Goal: Task Accomplishment & Management: Complete application form

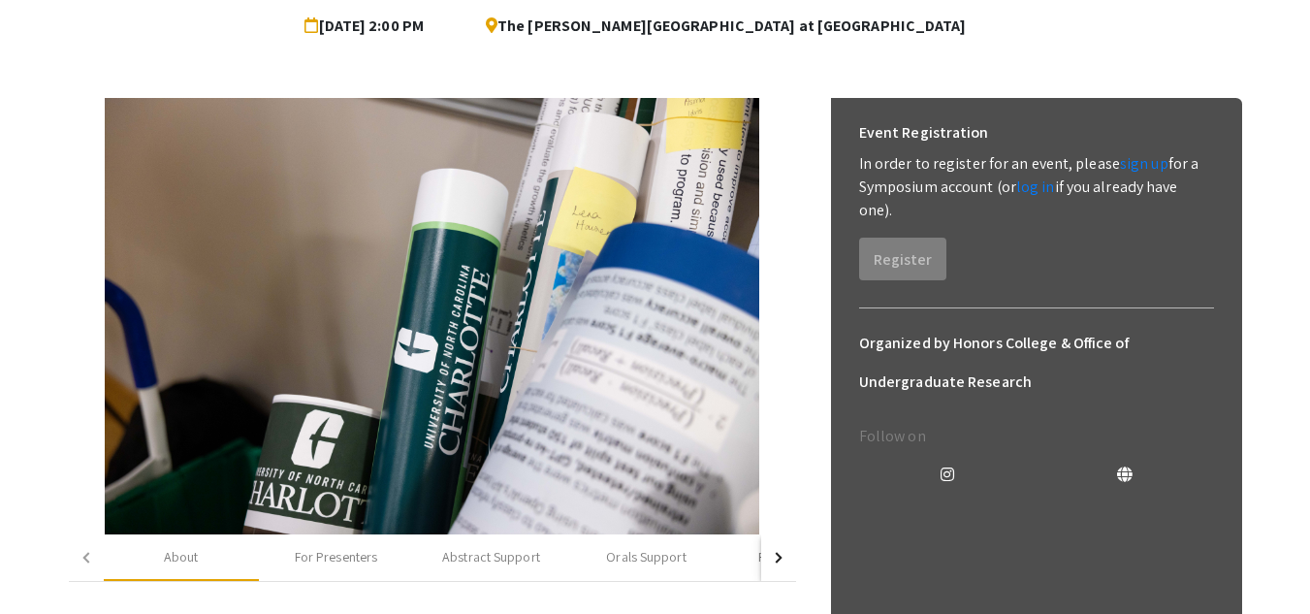
scroll to position [200, 0]
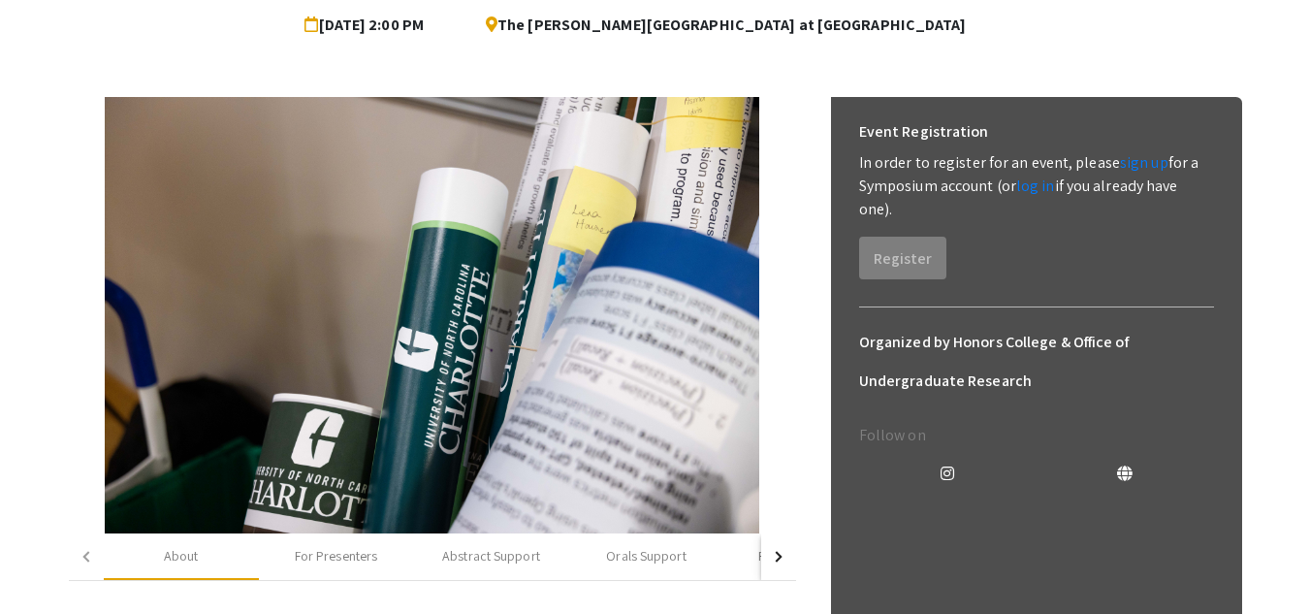
click at [1057, 209] on p "In order to register for an event, please sign up for a Symposium account (or l…" at bounding box center [1036, 186] width 355 height 70
click at [1134, 149] on div "Event Registration" at bounding box center [1036, 131] width 355 height 39
click at [1136, 157] on link "sign up" at bounding box center [1144, 162] width 48 height 20
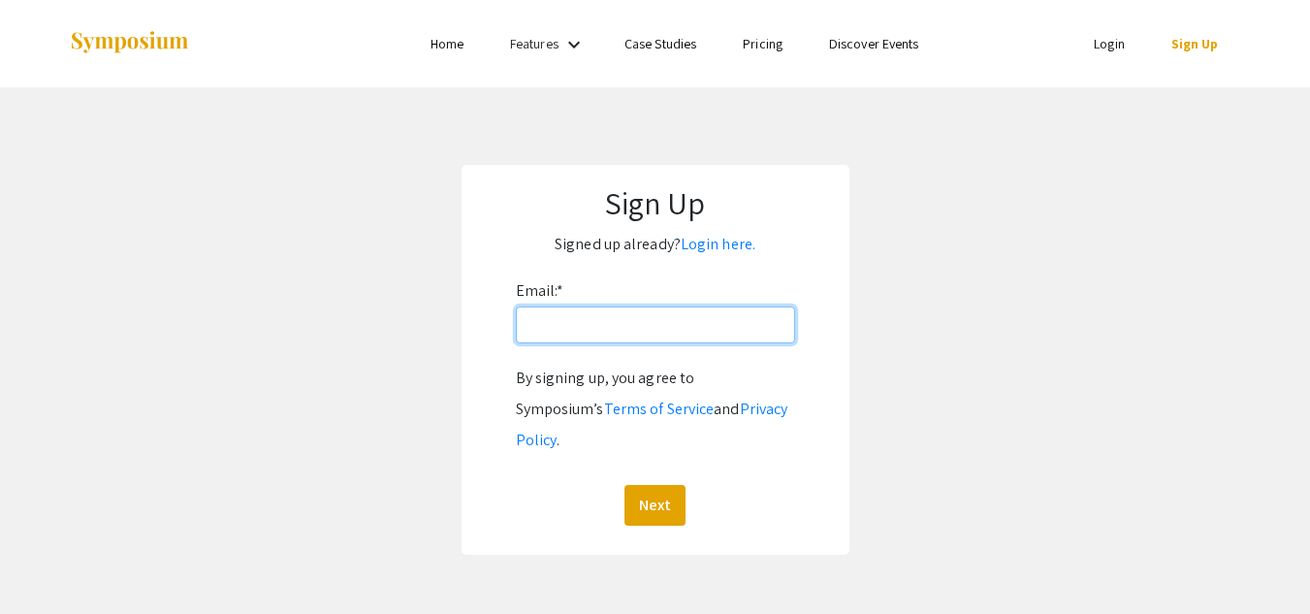
click at [603, 333] on input "Email: *" at bounding box center [655, 324] width 279 height 37
type input "ssannana@charlotte.edu"
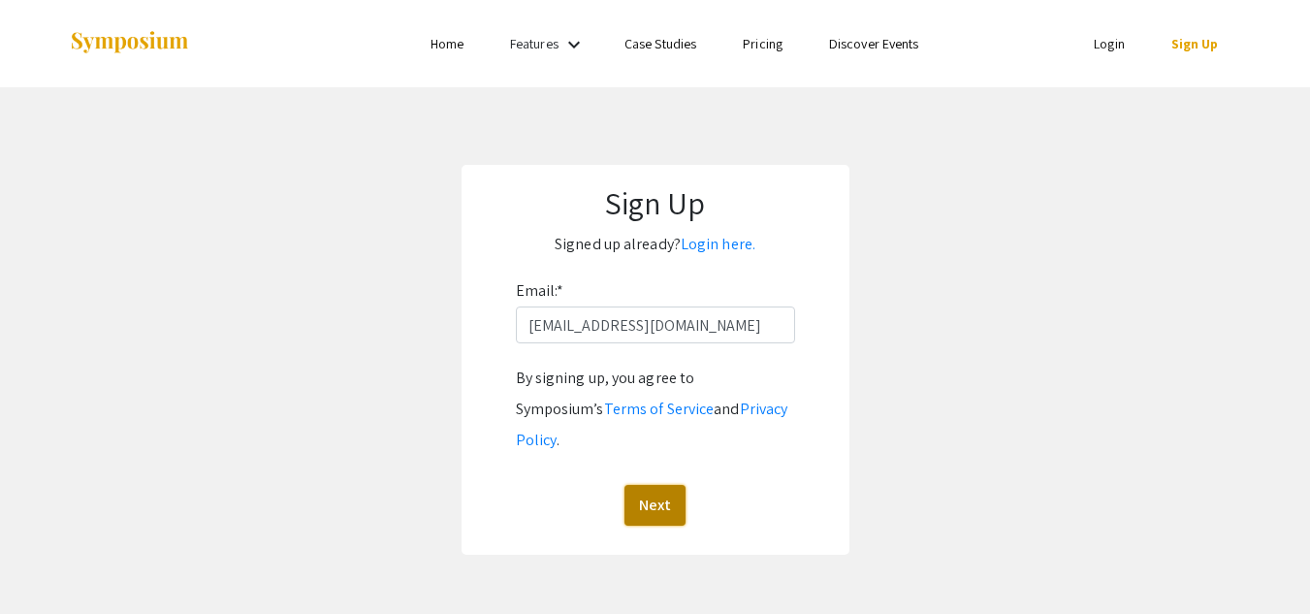
click at [658, 485] on button "Next" at bounding box center [654, 505] width 61 height 41
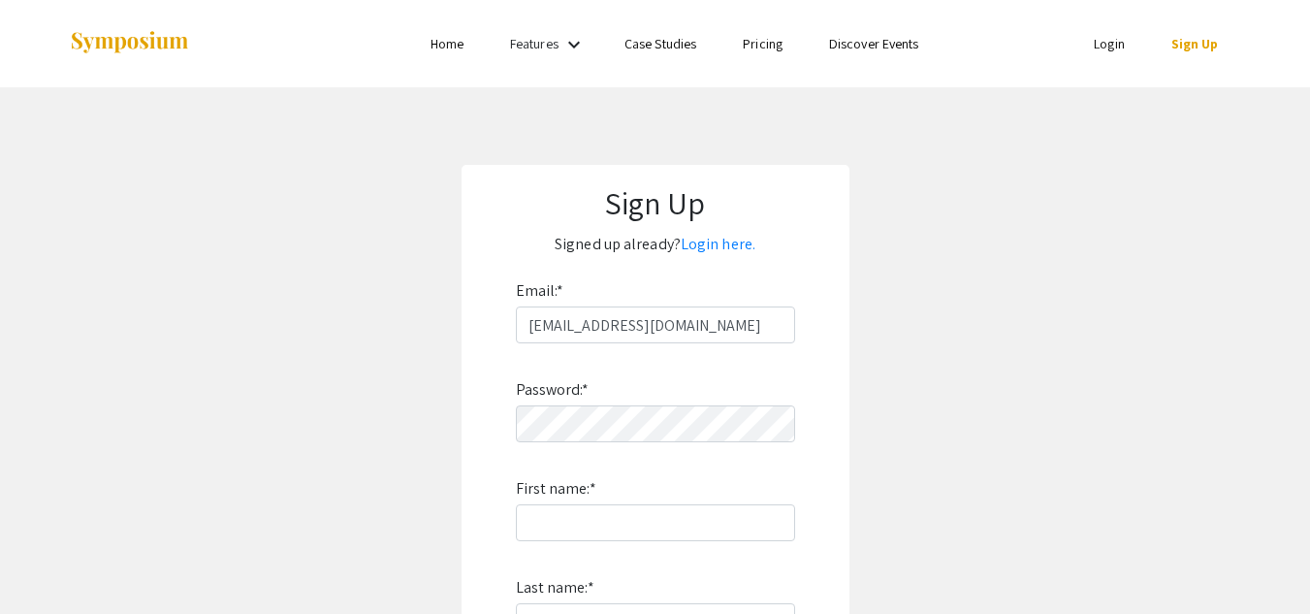
click at [651, 469] on div "Password: * First name: * Last name: * By signing up, you agree to Symposium’s …" at bounding box center [655, 598] width 279 height 510
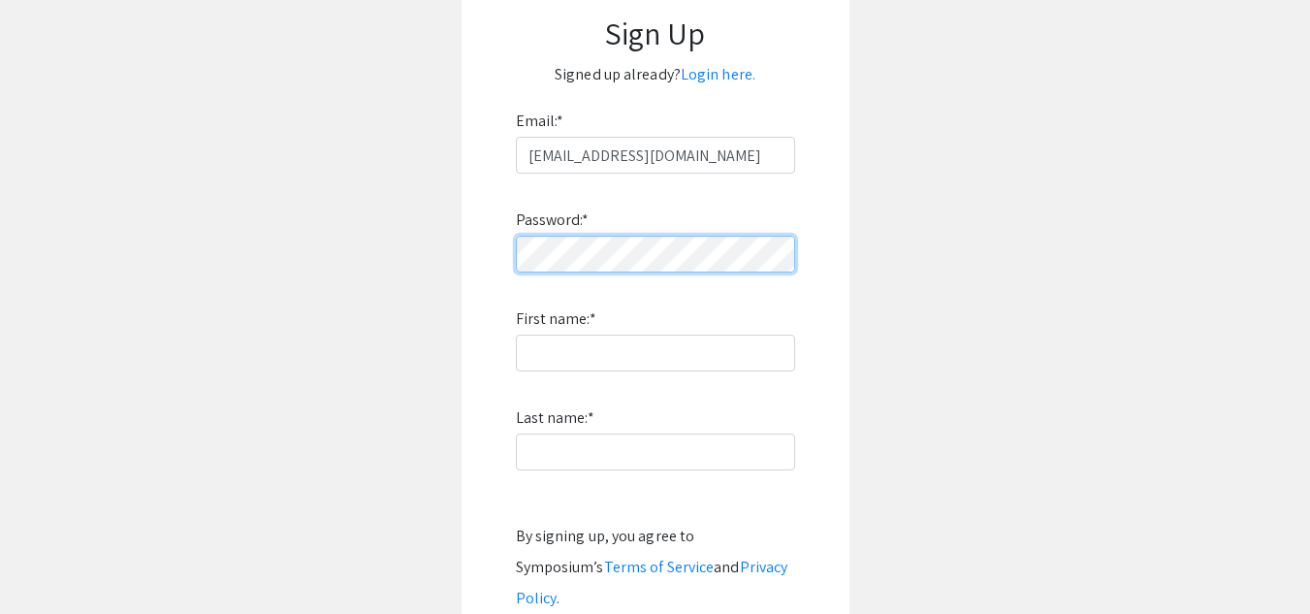
scroll to position [171, 0]
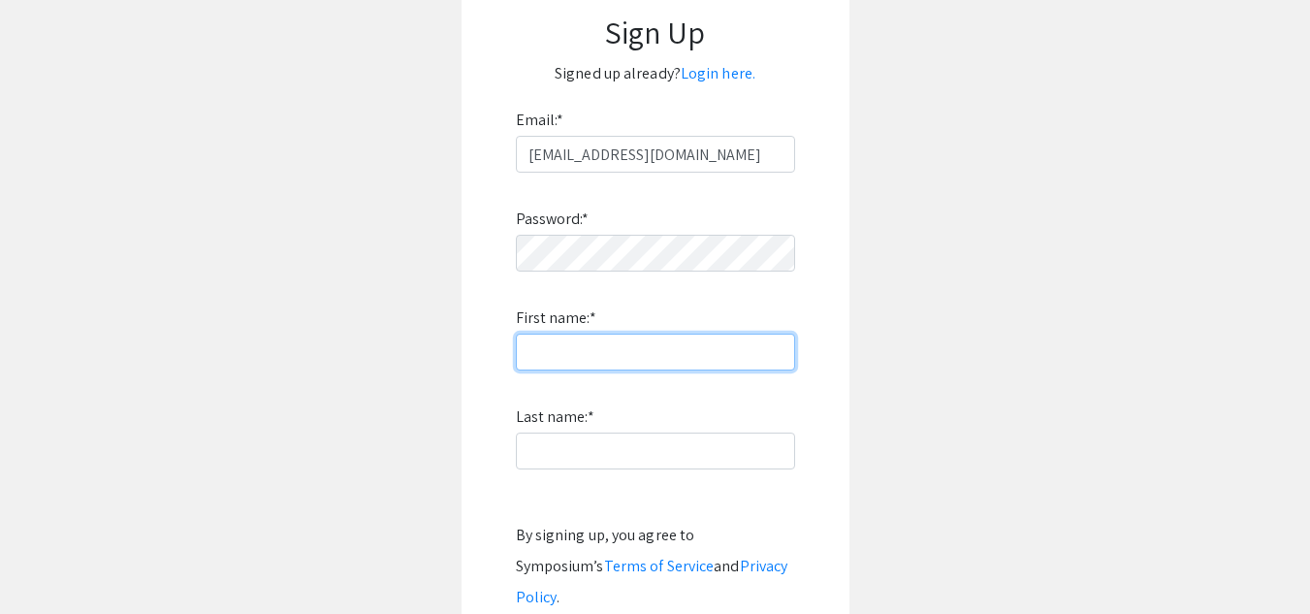
click at [596, 340] on input "First name: *" at bounding box center [655, 351] width 279 height 37
type input "Sneha"
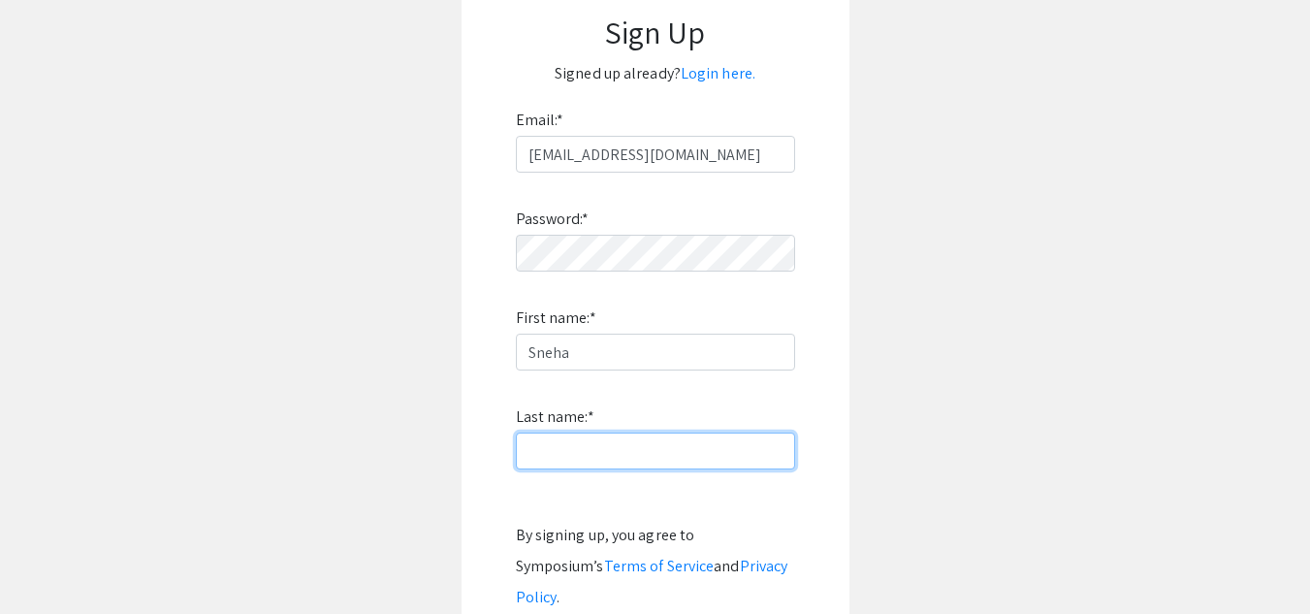
click at [652, 445] on input "Last name: *" at bounding box center [655, 450] width 279 height 37
type input "Sannanarappar"
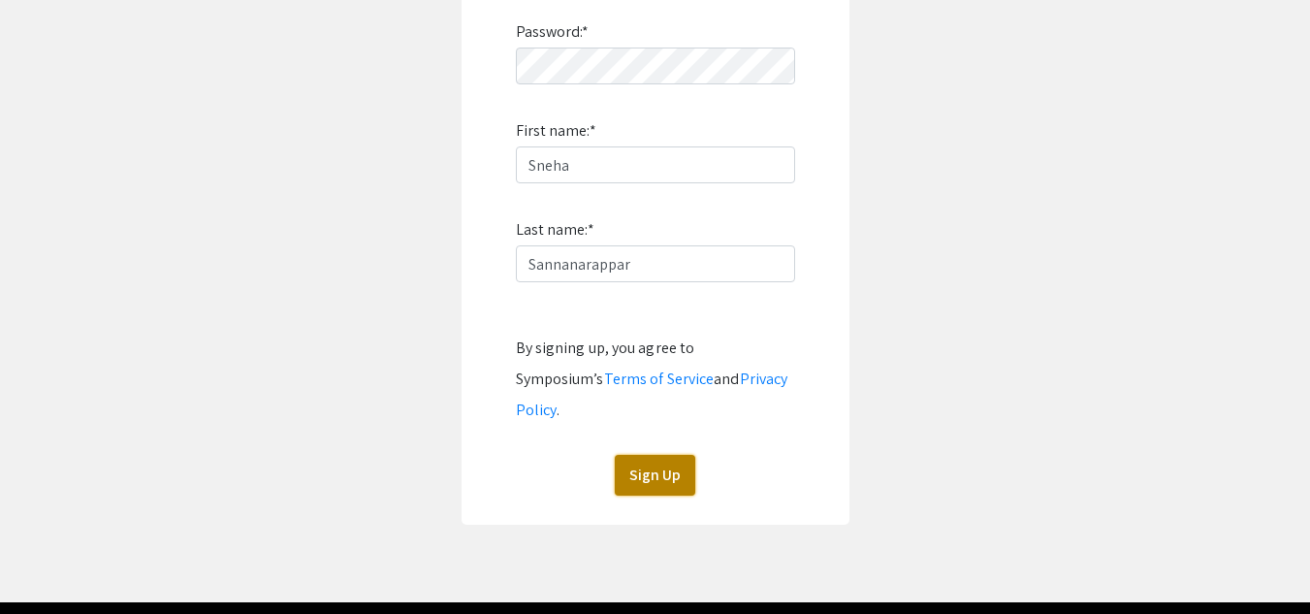
click at [651, 455] on button "Sign Up" at bounding box center [655, 475] width 80 height 41
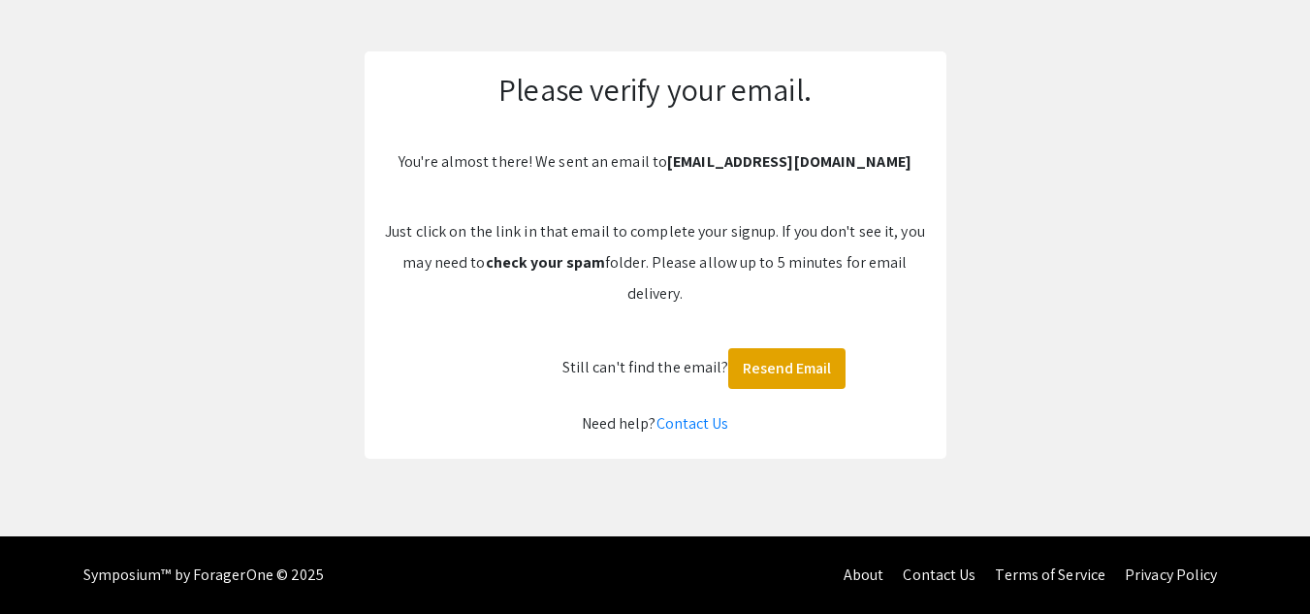
scroll to position [113, 0]
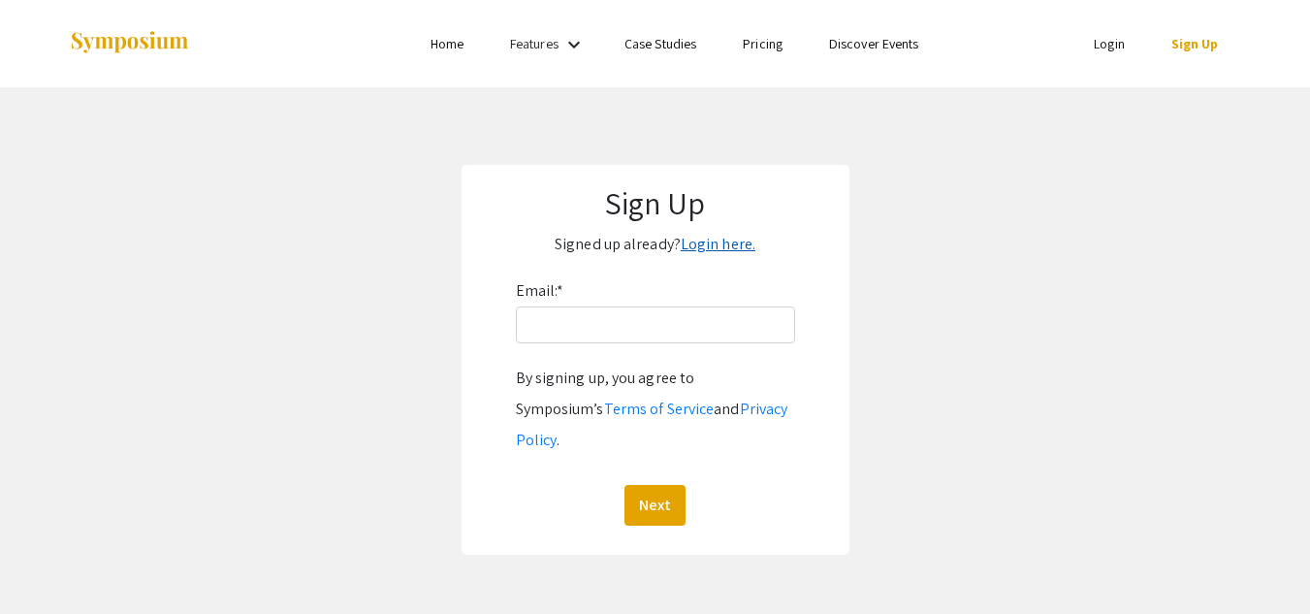
click at [716, 253] on link "Login here." at bounding box center [718, 244] width 75 height 20
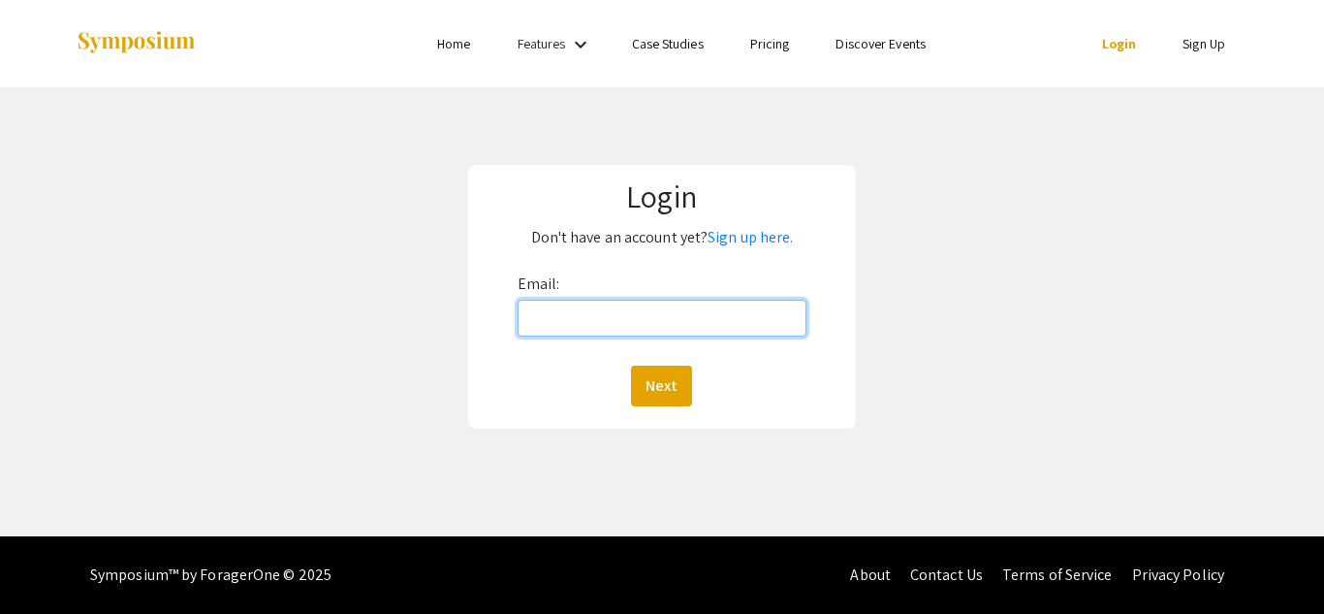
click at [608, 326] on input "Email:" at bounding box center [662, 318] width 289 height 37
type input "ssannana@charlotte.edu"
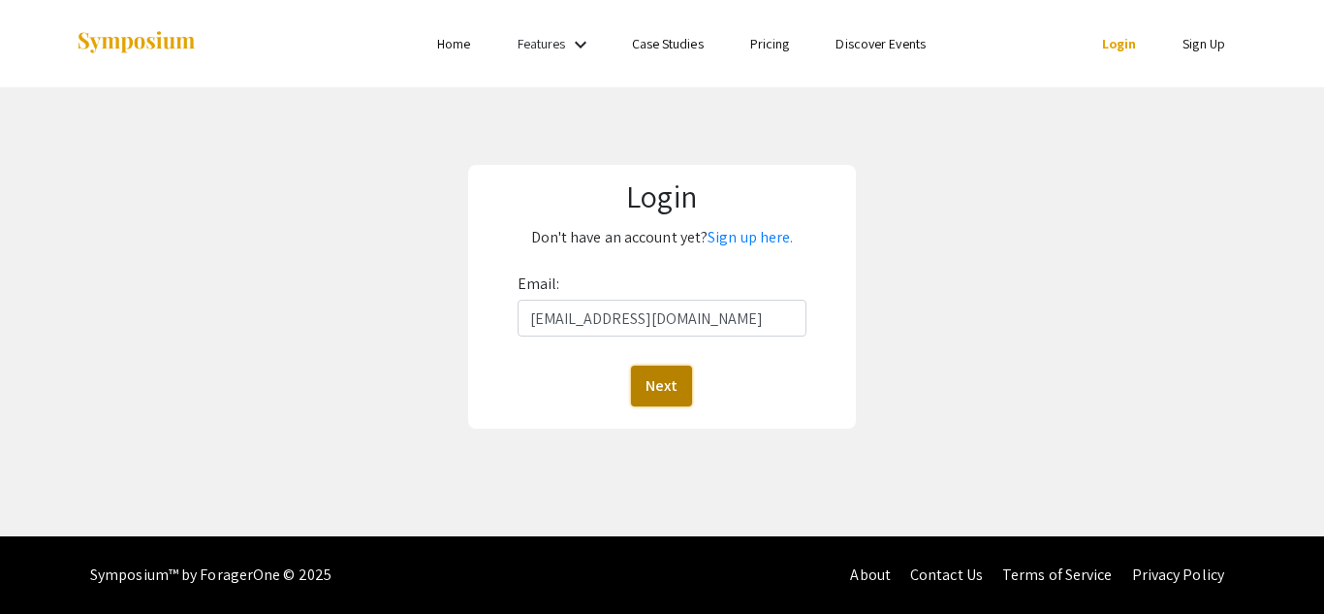
click at [671, 381] on button "Next" at bounding box center [661, 385] width 61 height 41
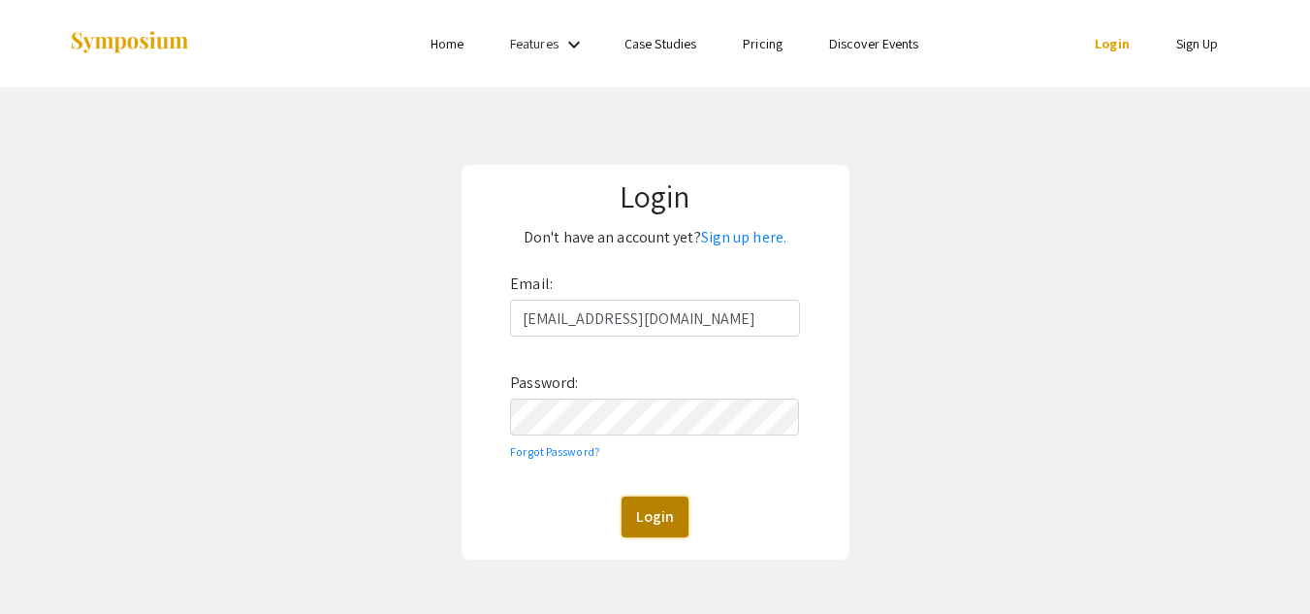
click at [650, 497] on button "Login" at bounding box center [654, 516] width 67 height 41
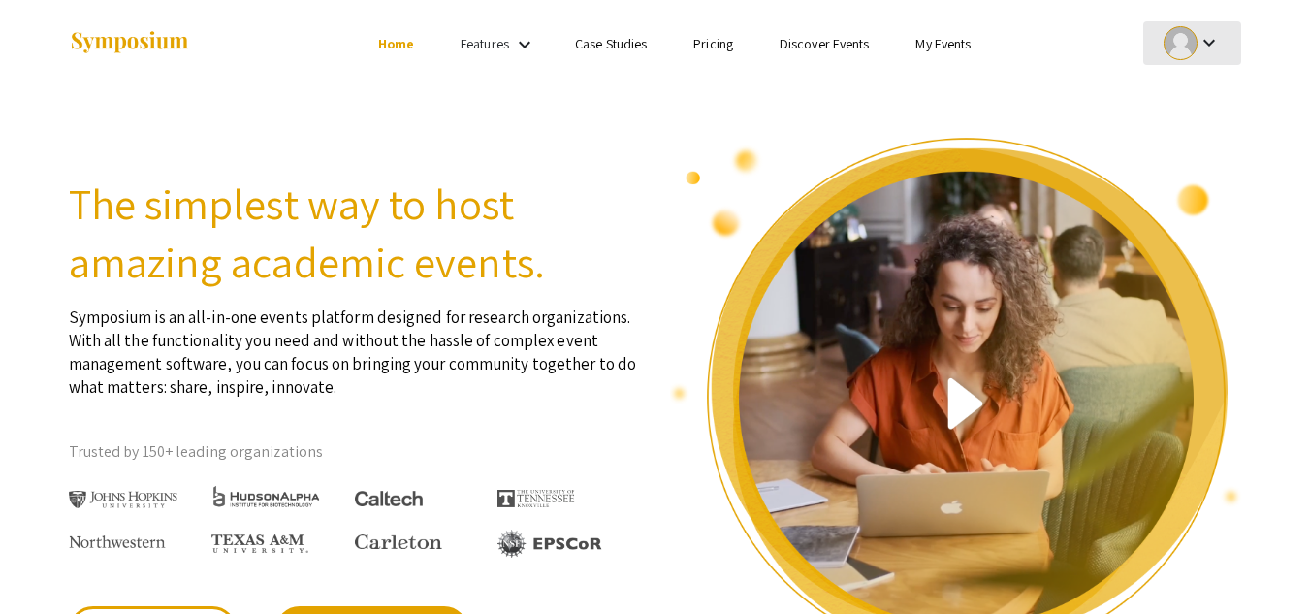
click at [1201, 43] on mat-icon "keyboard_arrow_down" at bounding box center [1208, 42] width 23 height 23
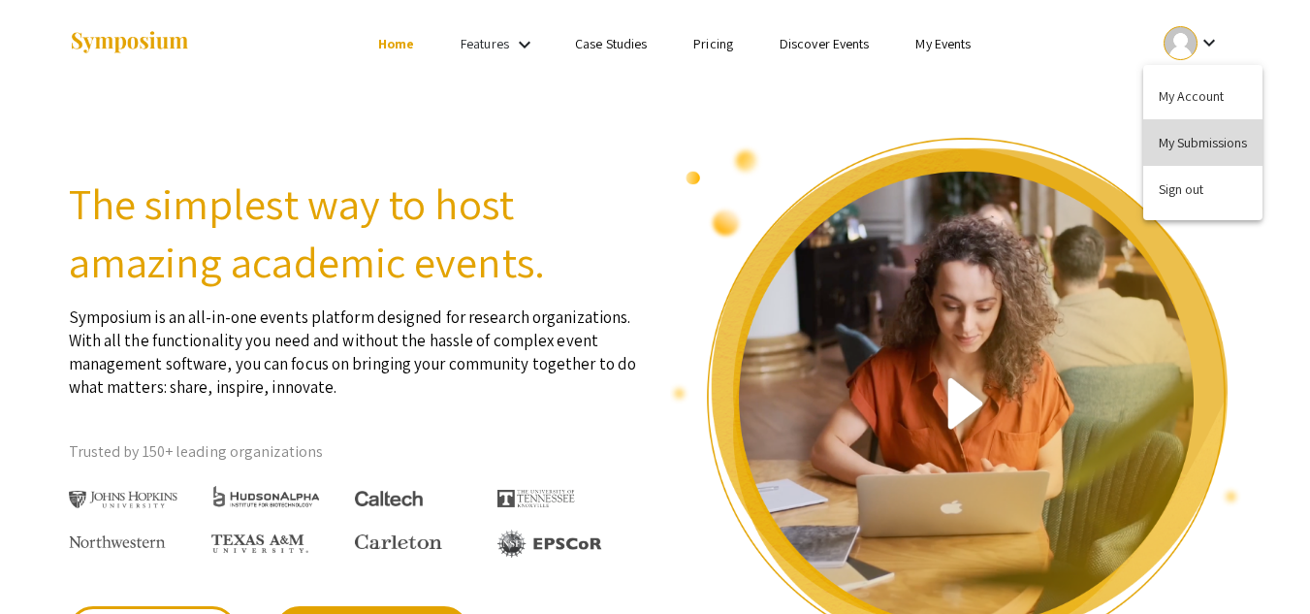
click at [1191, 126] on button "My Submissions" at bounding box center [1202, 142] width 119 height 47
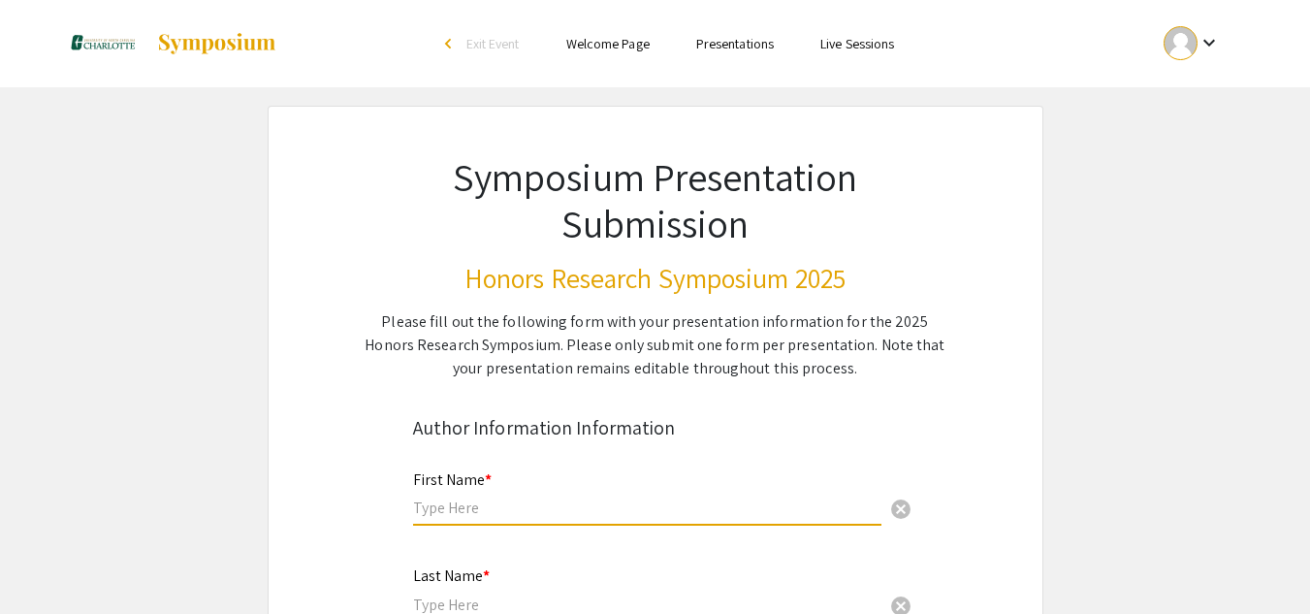
click at [499, 503] on input "text" at bounding box center [647, 507] width 468 height 20
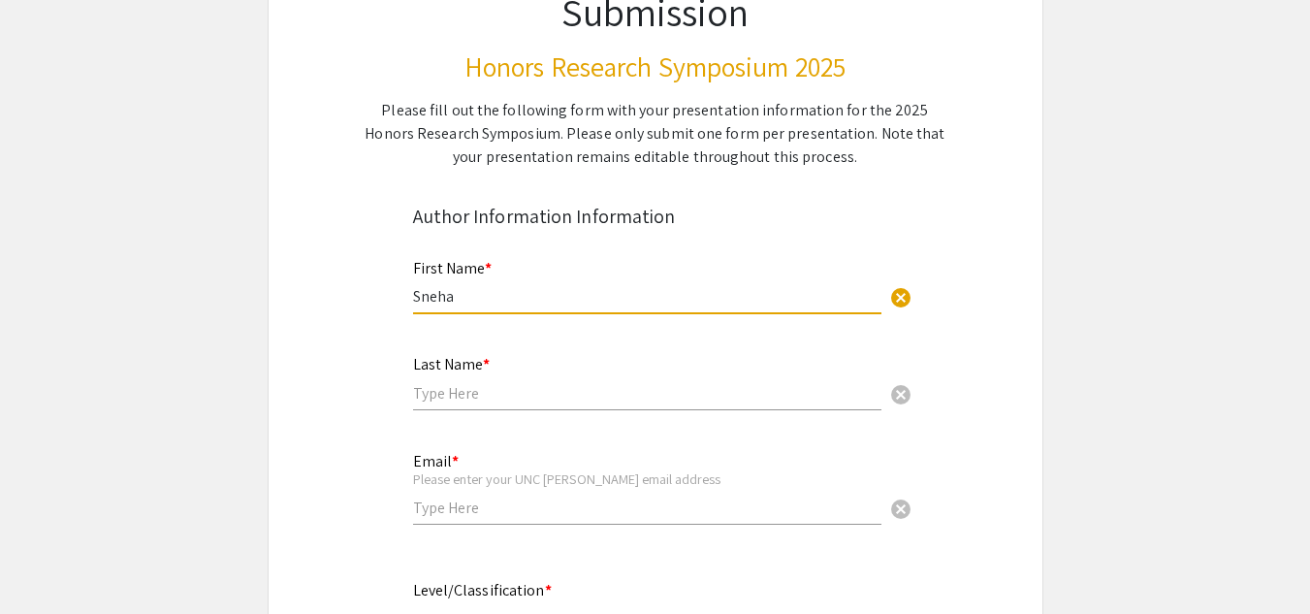
scroll to position [213, 0]
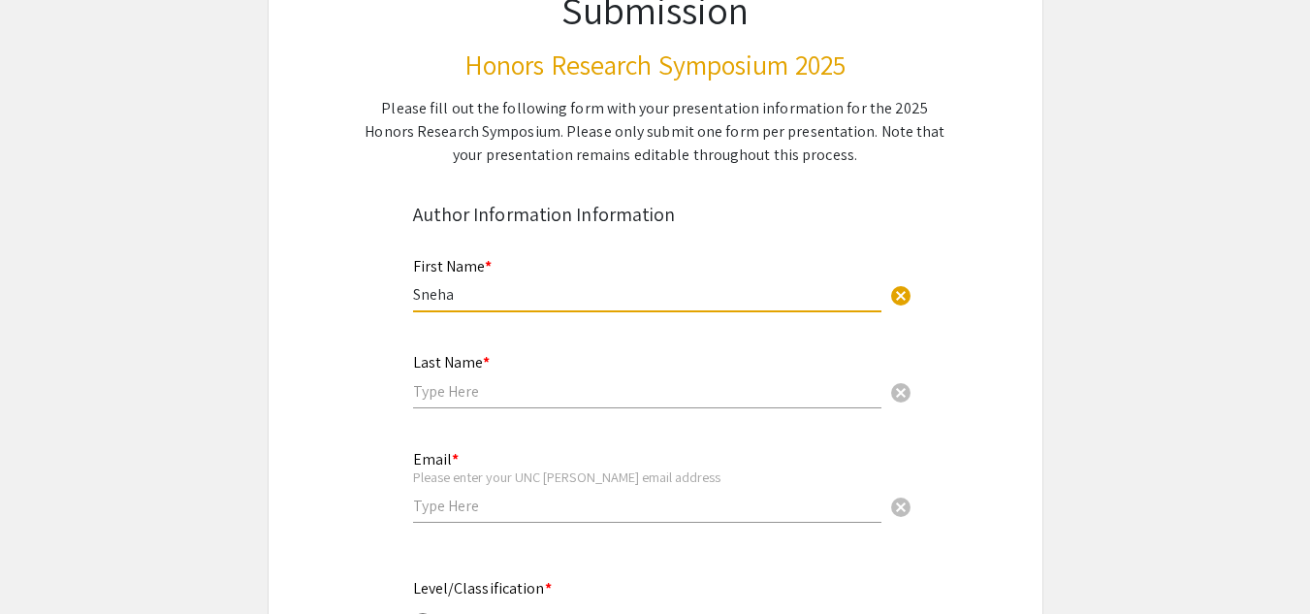
type input "Sneha"
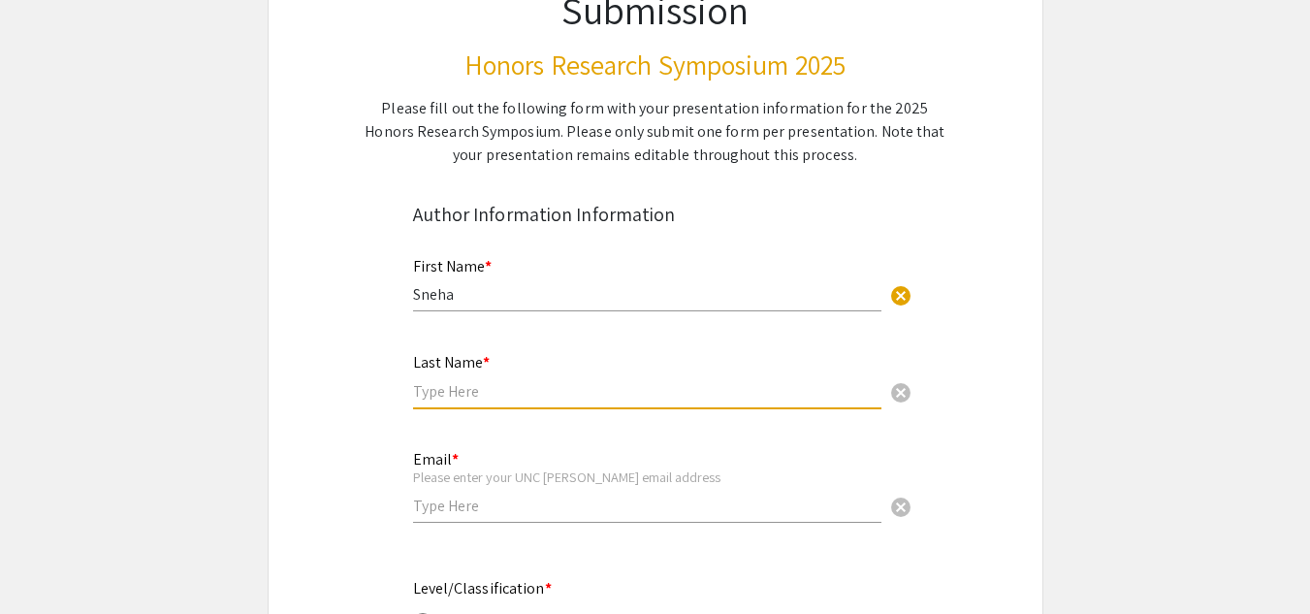
click at [485, 384] on input "text" at bounding box center [647, 391] width 468 height 20
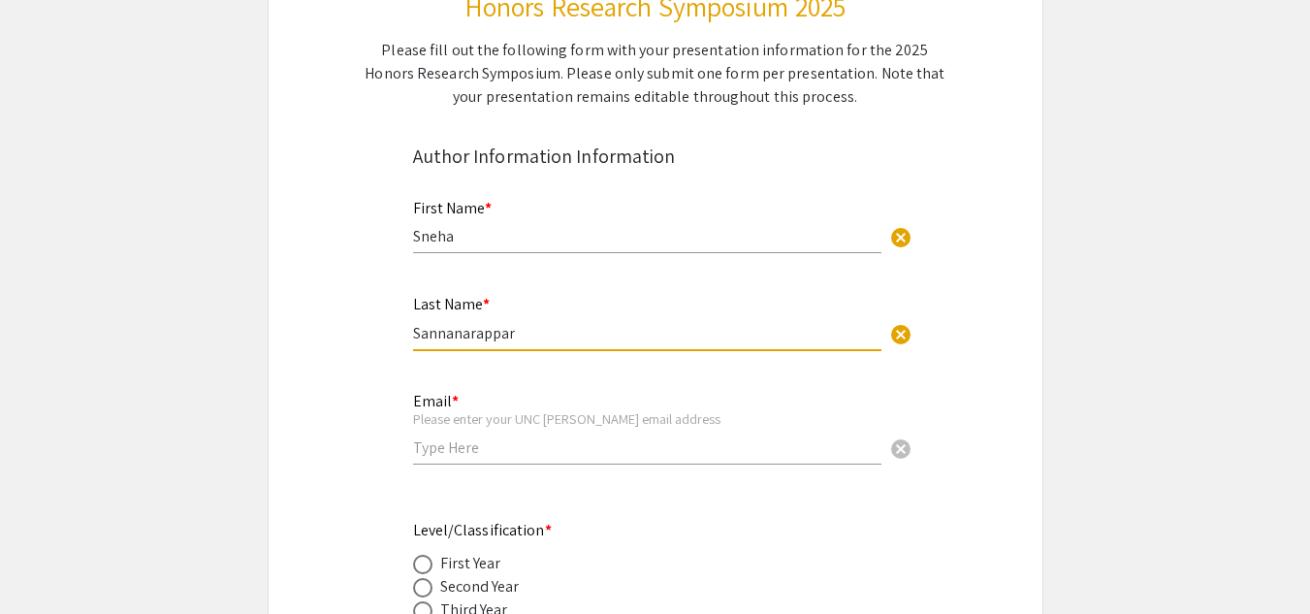
type input "Sannanarappar"
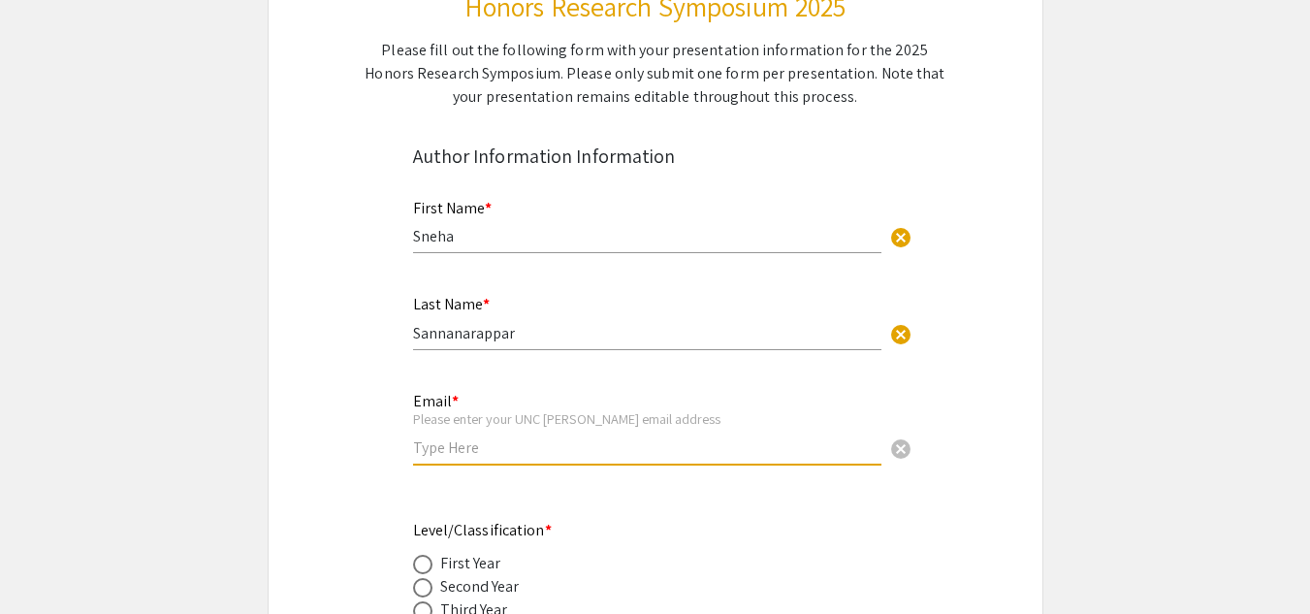
click at [447, 442] on input "email" at bounding box center [647, 447] width 468 height 20
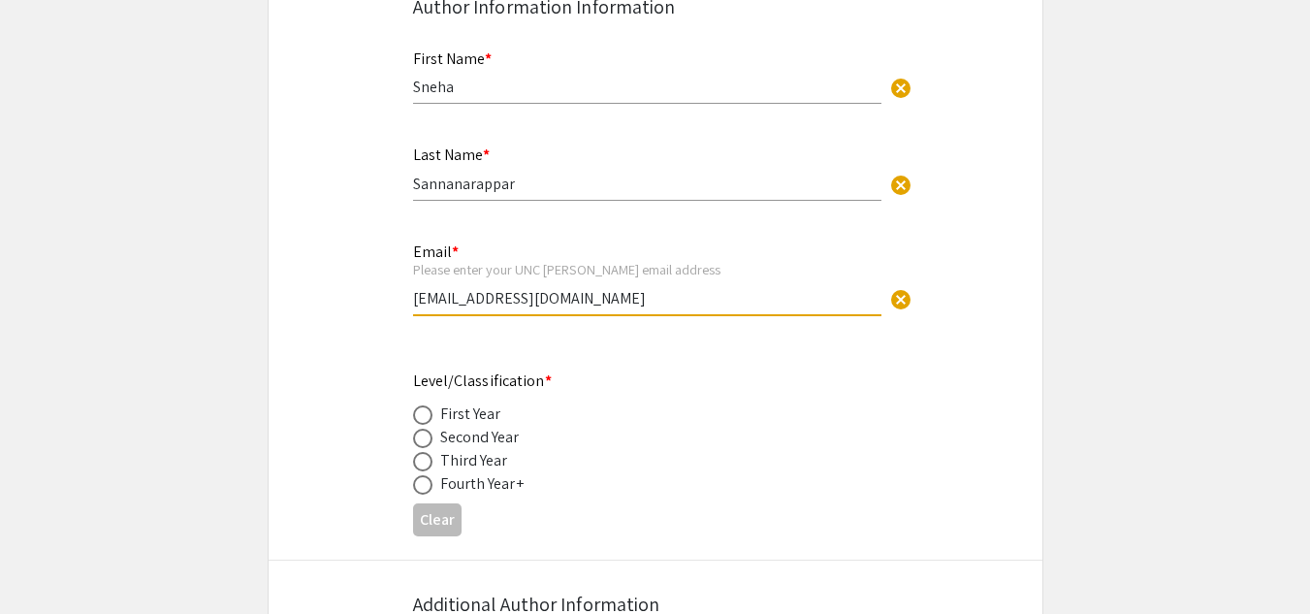
scroll to position [422, 0]
type input "[EMAIL_ADDRESS][DOMAIN_NAME]"
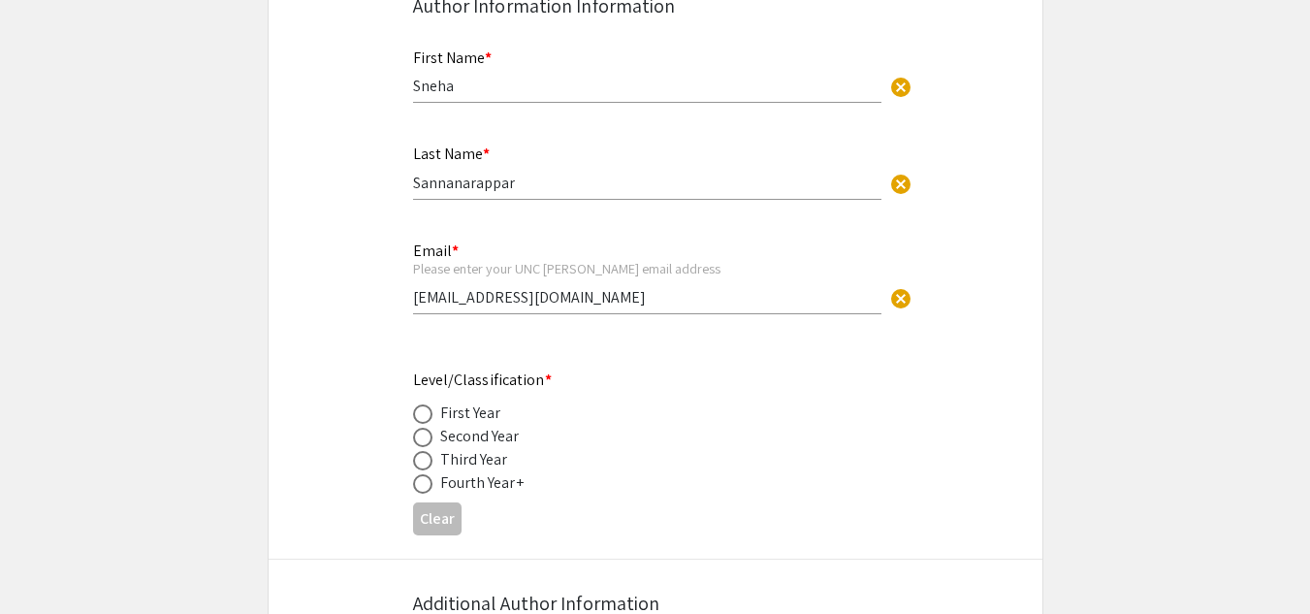
click at [463, 482] on div "Fourth Year+" at bounding box center [481, 482] width 83 height 23
click at [422, 481] on span at bounding box center [422, 483] width 19 height 19
click at [422, 481] on input "radio" at bounding box center [422, 483] width 19 height 19
radio input "true"
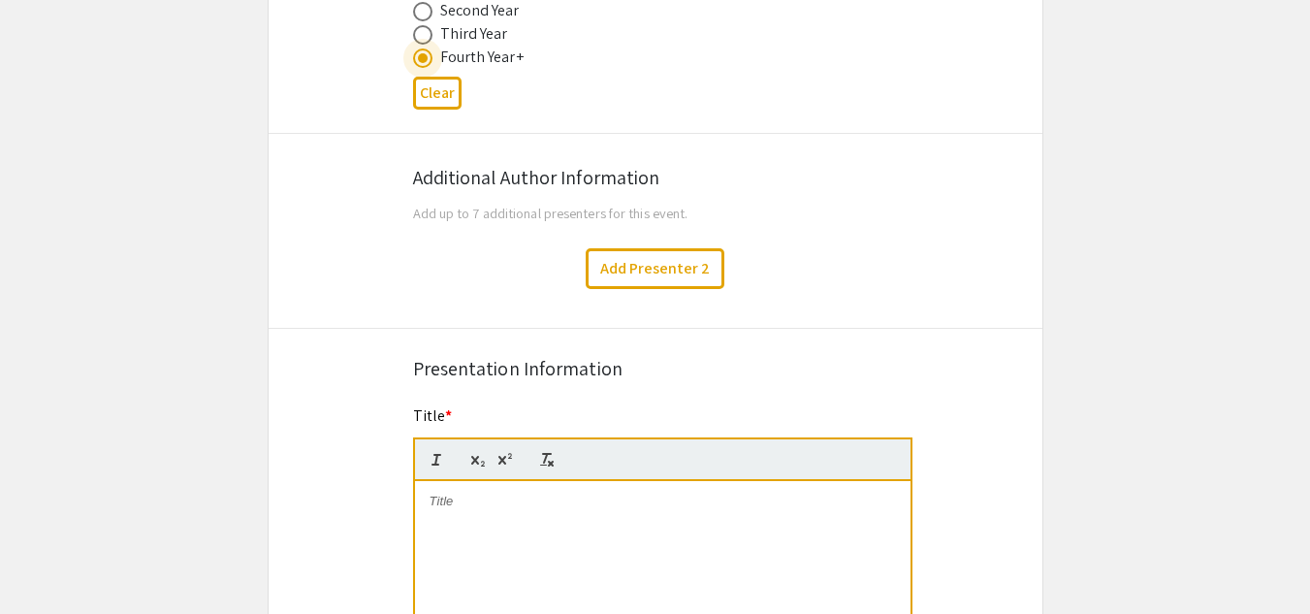
scroll to position [840, 0]
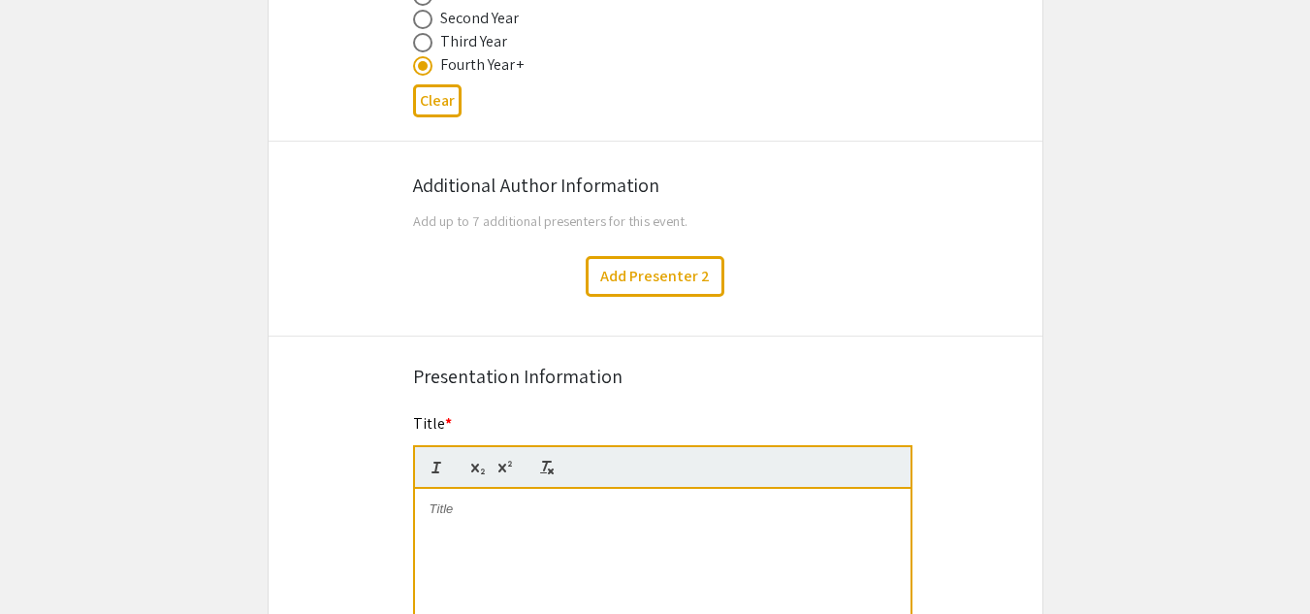
drag, startPoint x: 691, startPoint y: 339, endPoint x: 600, endPoint y: 365, distance: 94.6
click at [600, 365] on div "Presentation Information" at bounding box center [655, 376] width 485 height 29
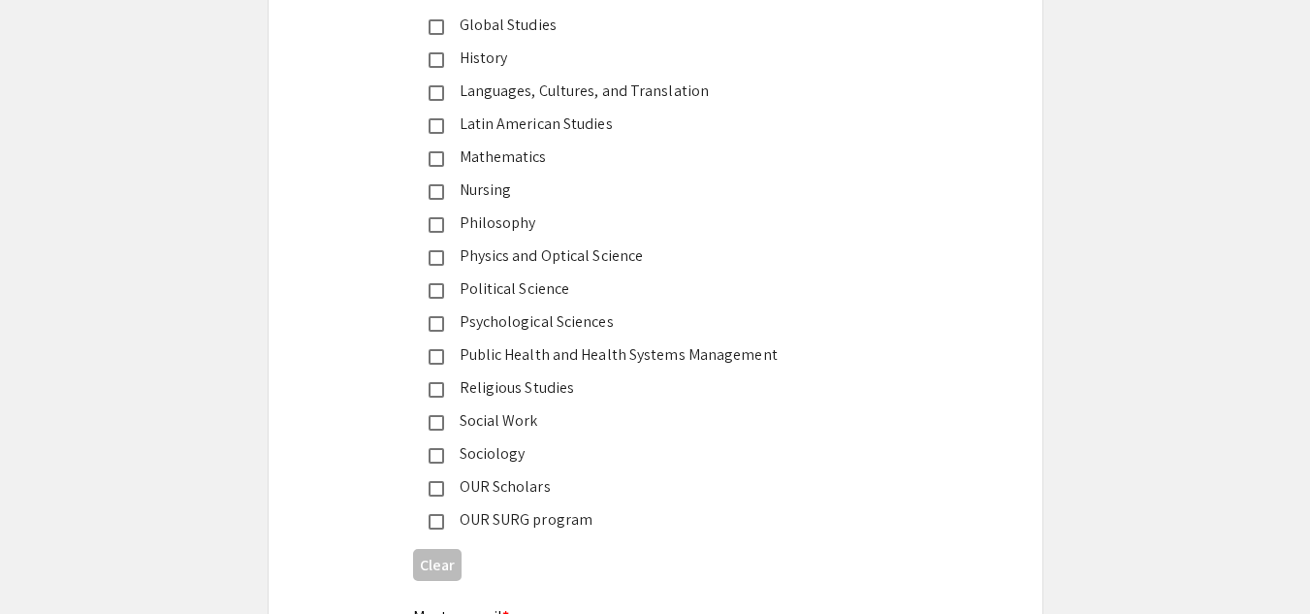
scroll to position [2937, 0]
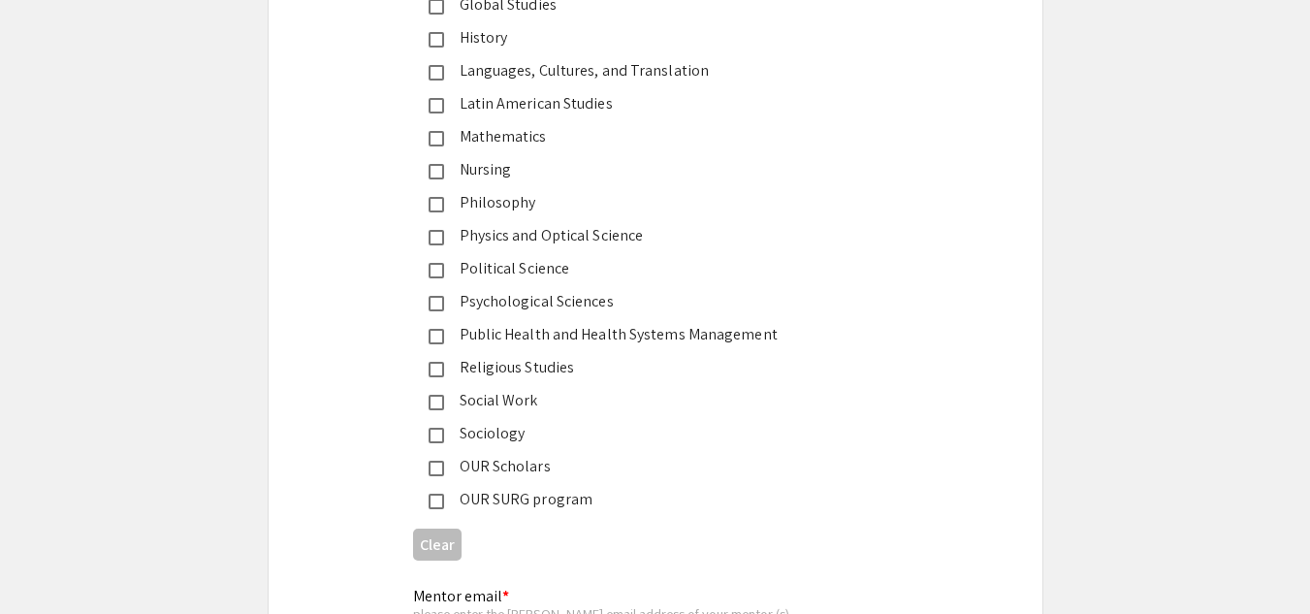
click at [677, 338] on div "Public Health and Health Systems Management" at bounding box center [647, 334] width 407 height 23
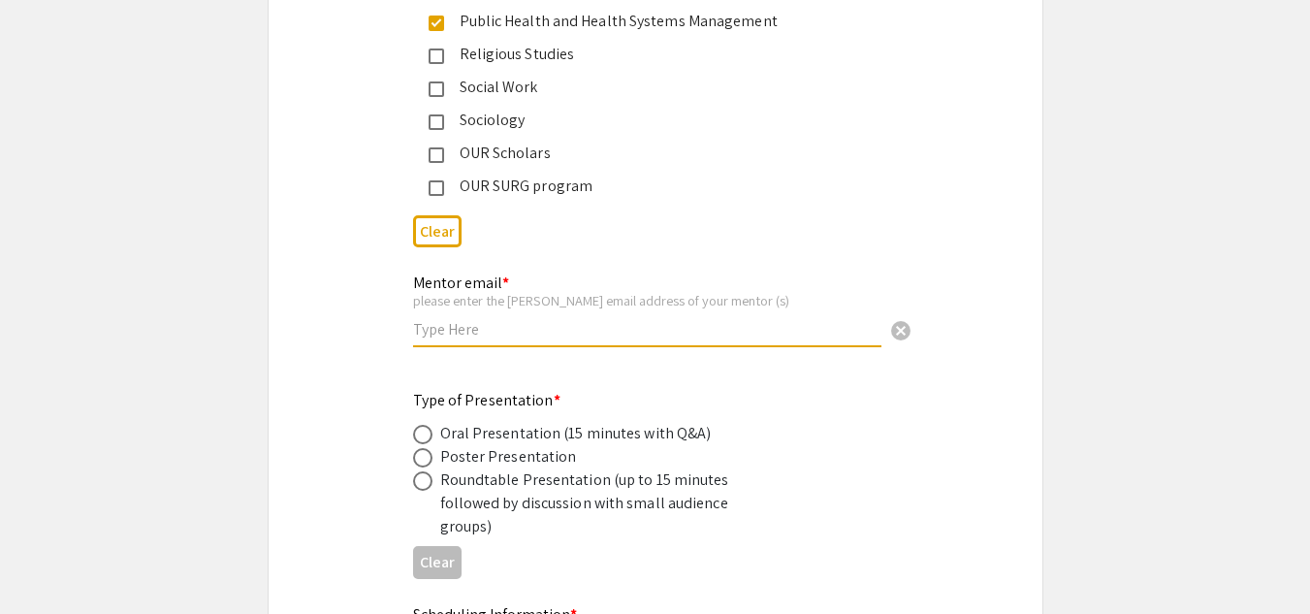
click at [475, 332] on input "text" at bounding box center [647, 329] width 468 height 20
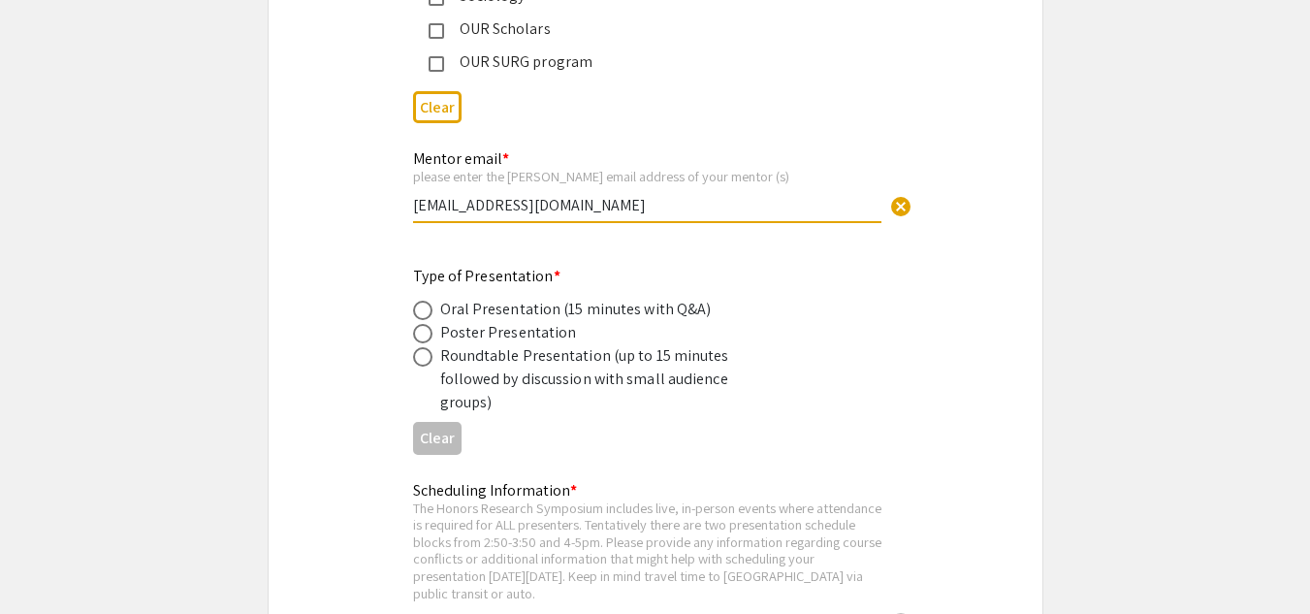
scroll to position [3389, 0]
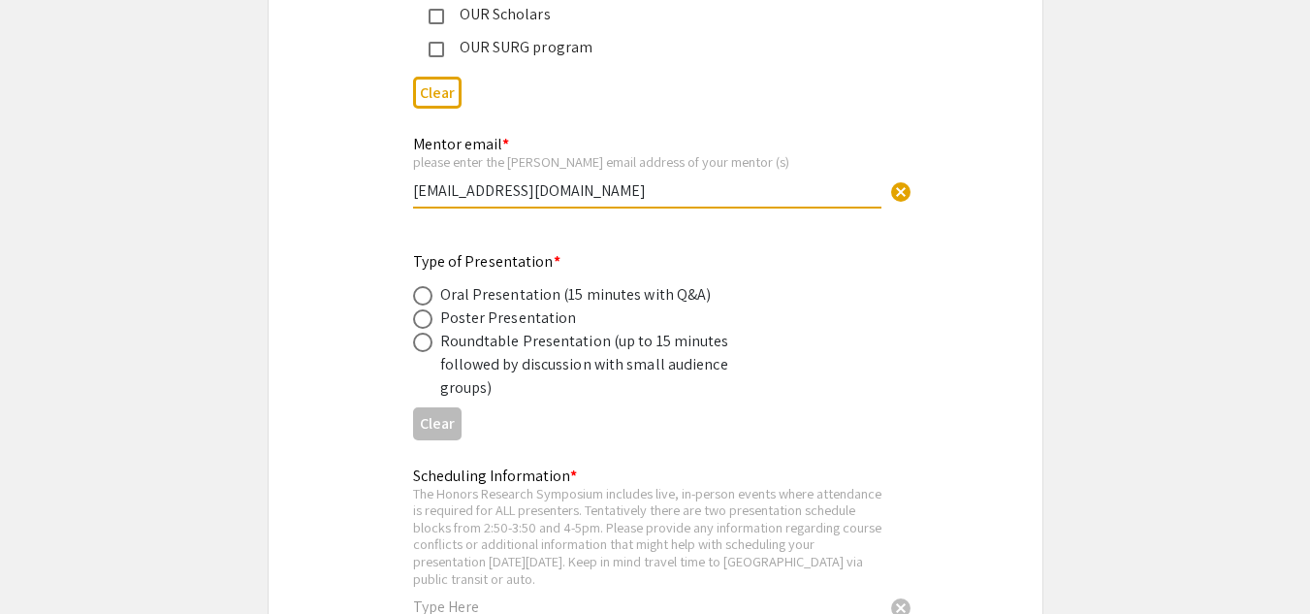
type input "adahl3@charlotte.edu"
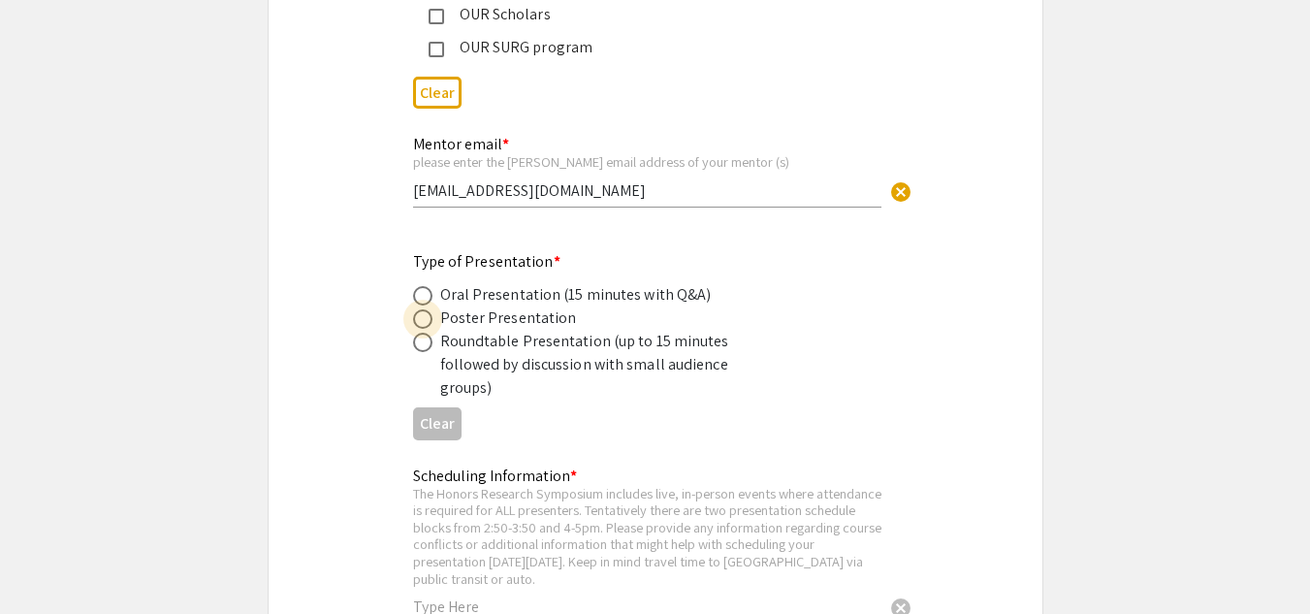
click at [424, 324] on span at bounding box center [422, 318] width 19 height 19
click at [424, 324] on input "radio" at bounding box center [422, 318] width 19 height 19
radio input "true"
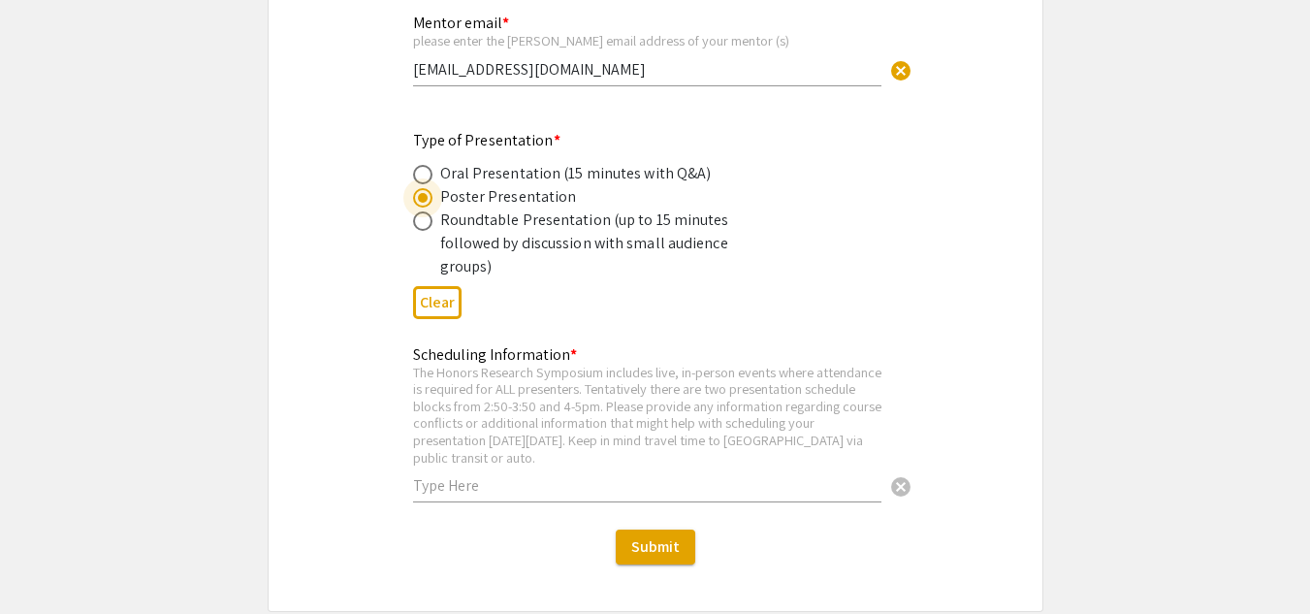
scroll to position [3514, 0]
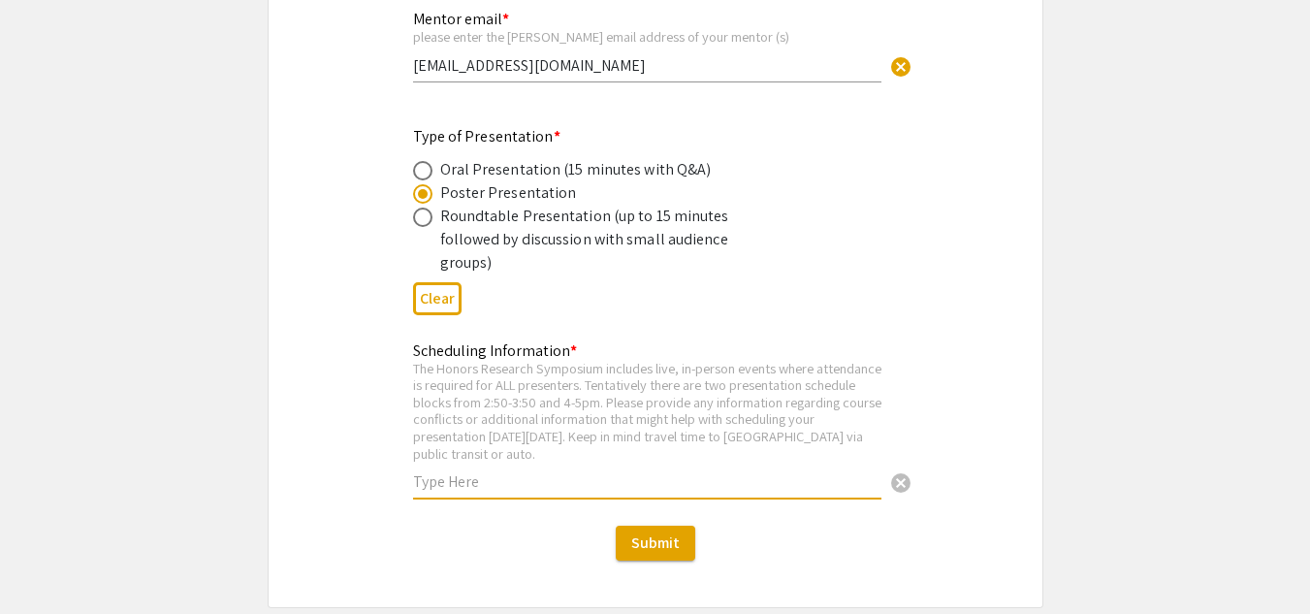
click at [593, 471] on input "text" at bounding box center [647, 481] width 468 height 20
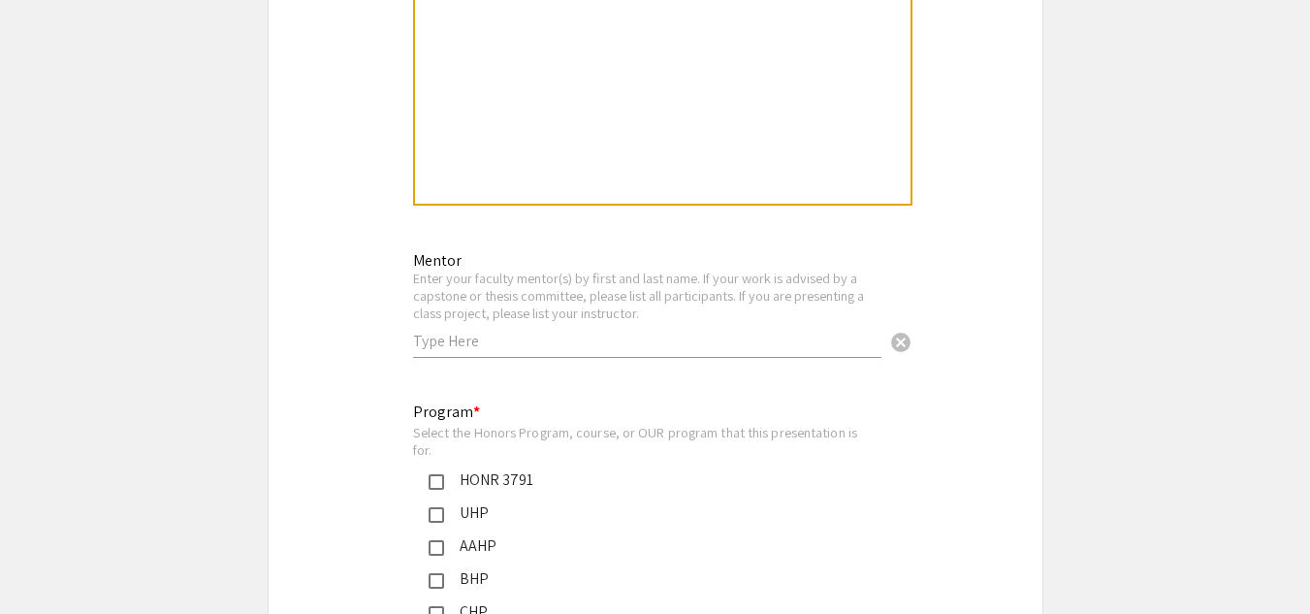
scroll to position [1881, 0]
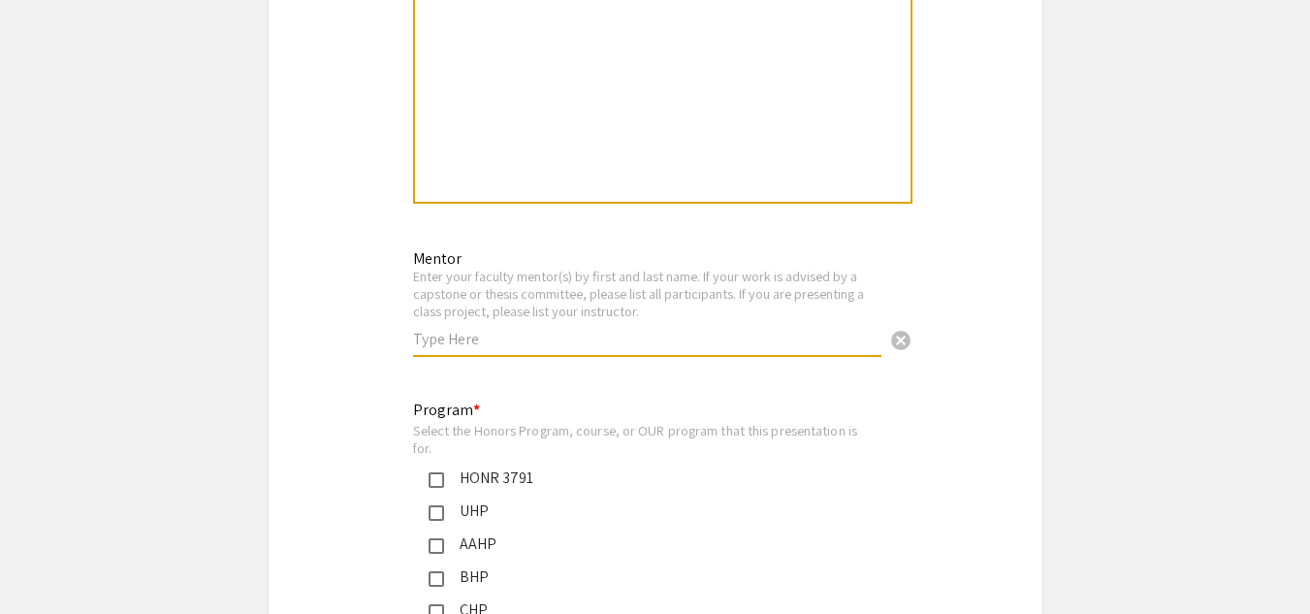
click at [602, 335] on input "text" at bounding box center [647, 339] width 468 height 20
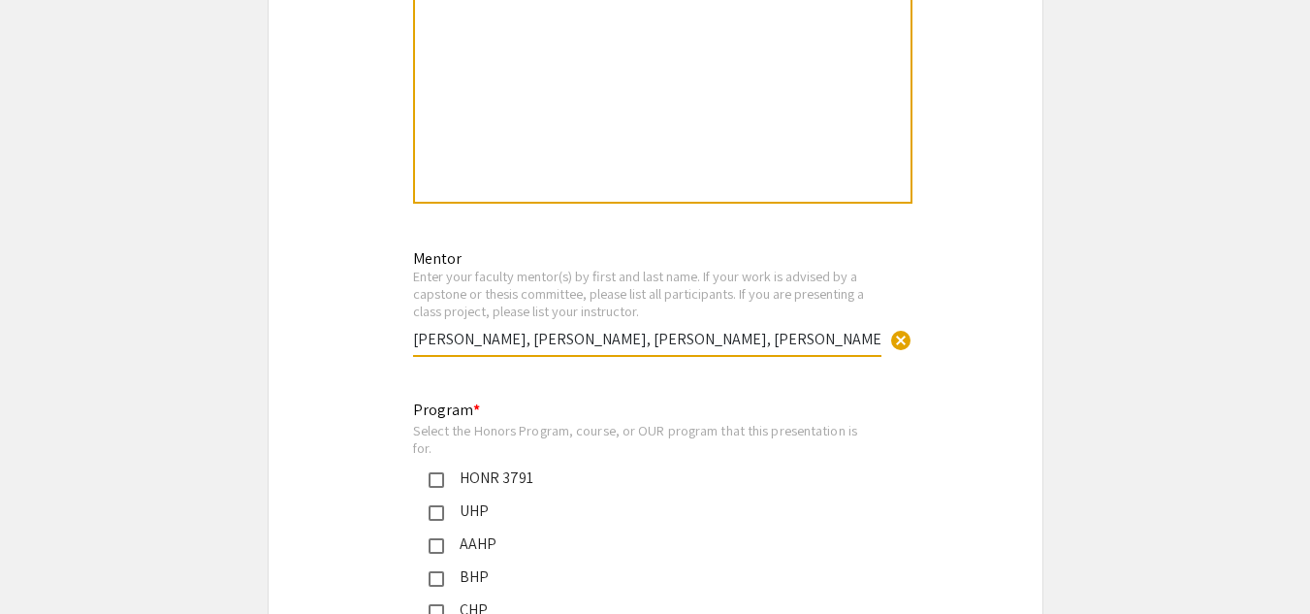
type input "Alicia Dahl, Vania Bredy, Mike Lizotte, Kailas Venkitasubramanian"
click at [787, 397] on div "Symposium Presentation Submission Honors Research Symposium 2025 Please fill ou…" at bounding box center [656, 233] width 776 height 4016
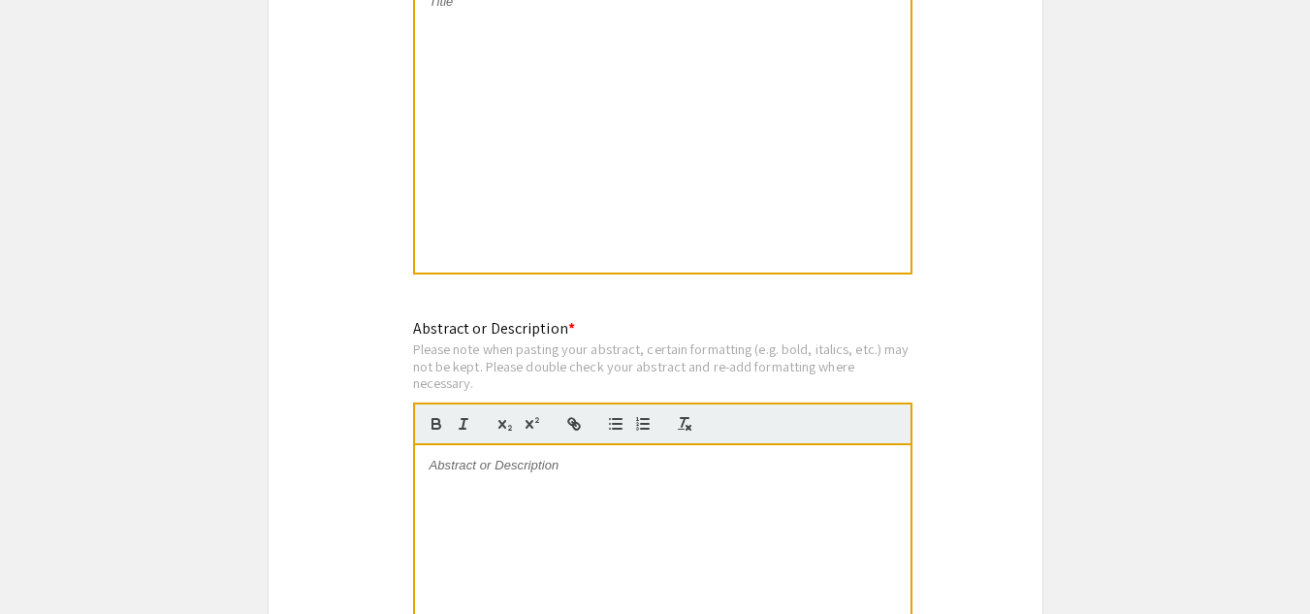
scroll to position [1174, 0]
